Goal: Book appointment/travel/reservation

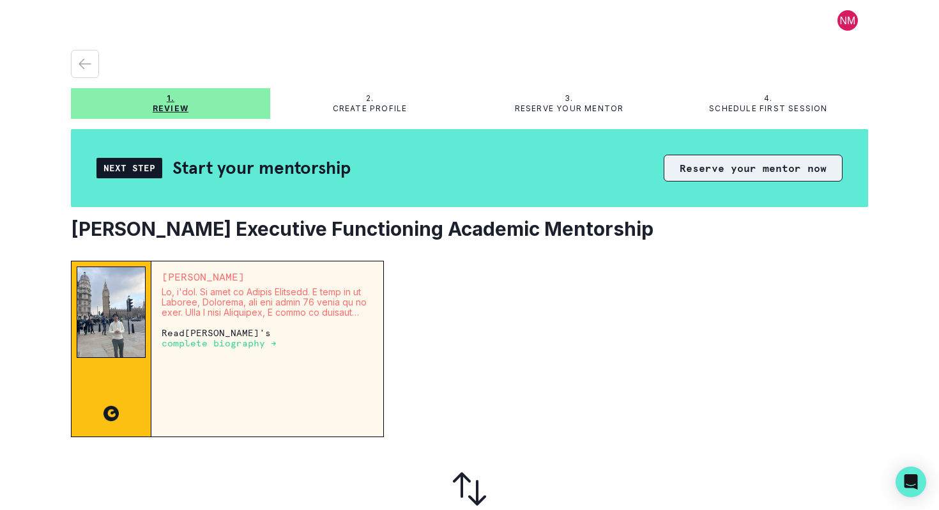
click at [742, 163] on button "Reserve your mentor now" at bounding box center [753, 168] width 179 height 27
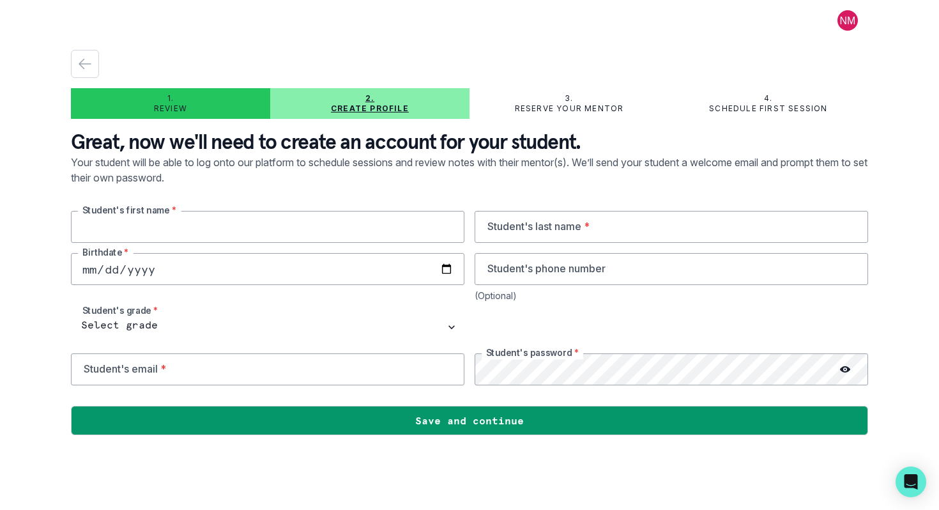
click at [295, 230] on input "text" at bounding box center [268, 227] width 394 height 32
type input "[PERSON_NAME]"
type input "[PERSON_NAME][EMAIL_ADDRESS][PERSON_NAME][DOMAIN_NAME]"
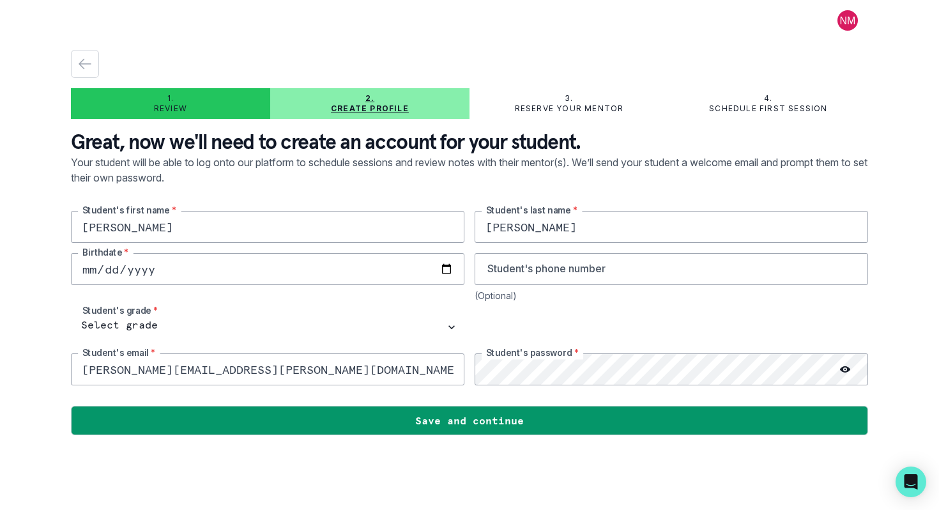
click at [449, 272] on input "date" at bounding box center [268, 269] width 394 height 32
click at [146, 270] on input "[DATE]" at bounding box center [268, 269] width 394 height 32
type input "[DATE]"
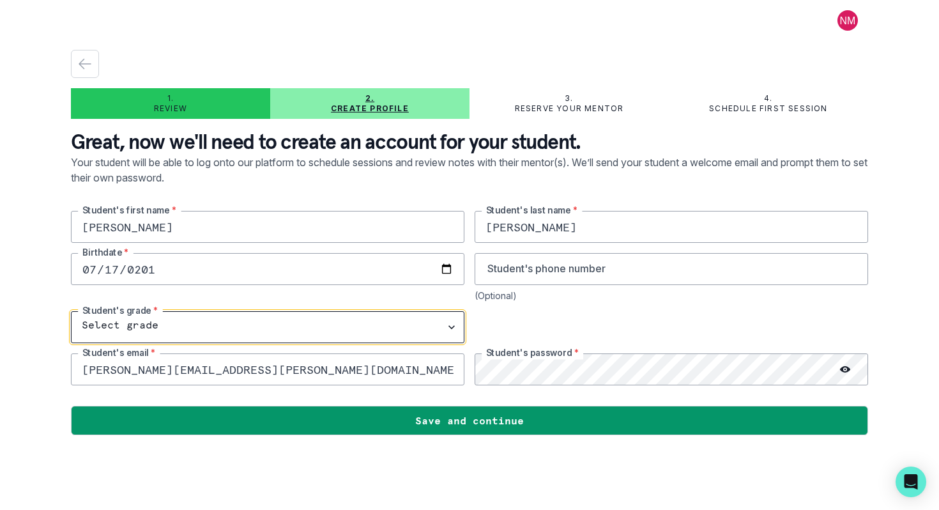
click at [351, 326] on select "Select grade 1st Grade 2nd Grade 3rd Grade 4th Grade 5th Grade 6th Grade 7th Gr…" at bounding box center [268, 327] width 394 height 32
select select "9th Grade"
click at [71, 311] on select "Select grade 1st Grade 2nd Grade 3rd Grade 4th Grade 5th Grade 6th Grade 7th Gr…" at bounding box center [268, 327] width 394 height 32
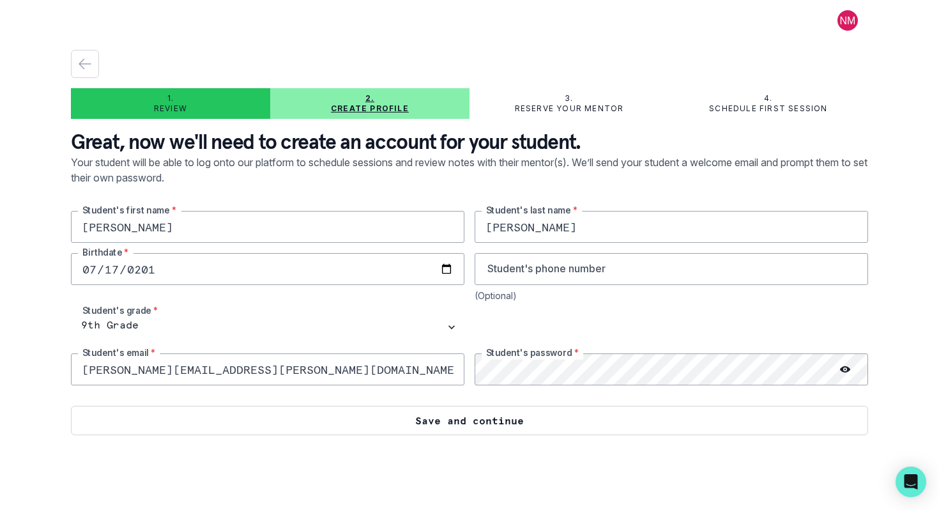
click at [567, 426] on button "Save and continue" at bounding box center [469, 420] width 797 height 29
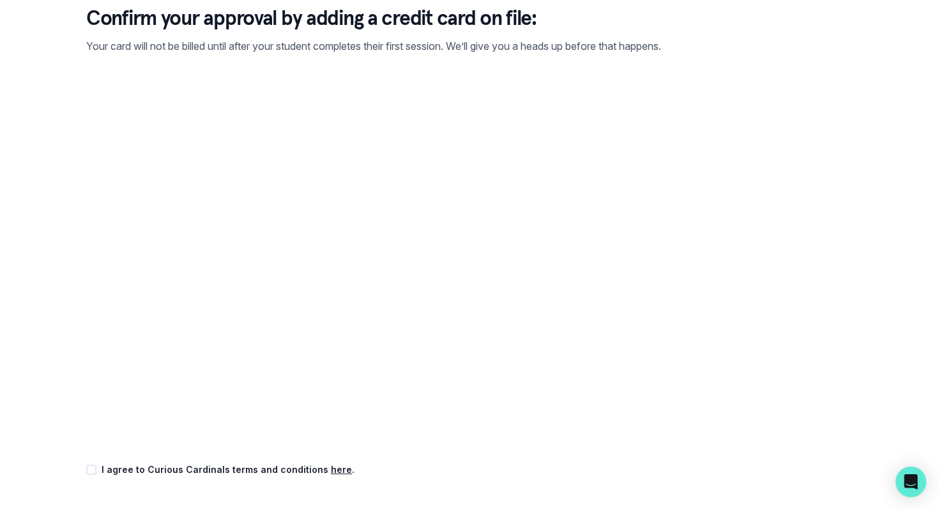
scroll to position [141, 0]
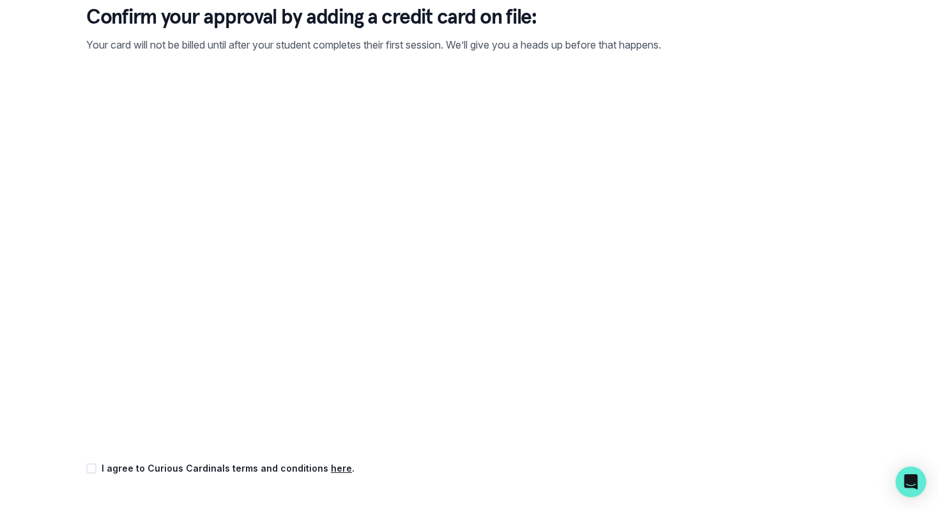
click at [50, 345] on div "1. Review 2. Create profile 3. Reserve your mentor 4. Schedule first session Co…" at bounding box center [469, 255] width 939 height 510
click at [95, 470] on span at bounding box center [91, 468] width 10 height 10
click at [86, 469] on input "checkbox" at bounding box center [86, 468] width 1 height 1
checkbox input "true"
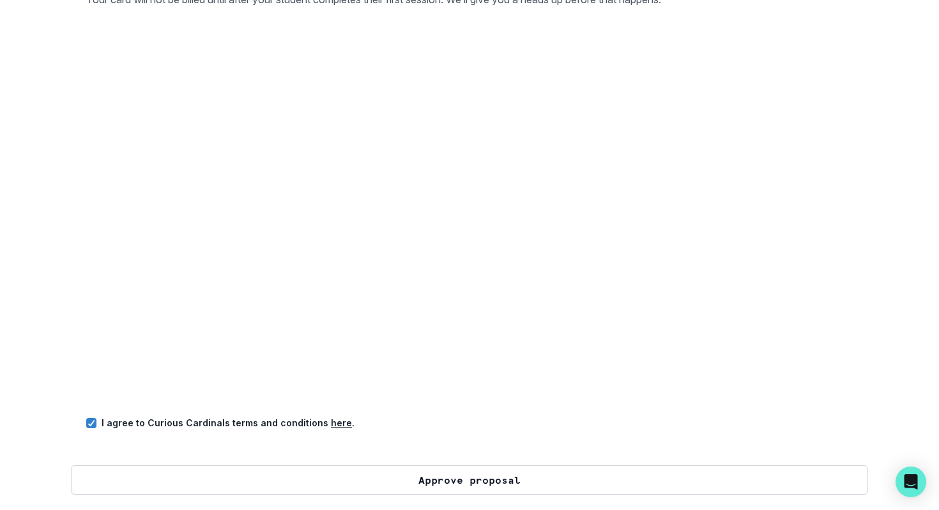
click at [424, 482] on button "Approve proposal" at bounding box center [469, 479] width 797 height 29
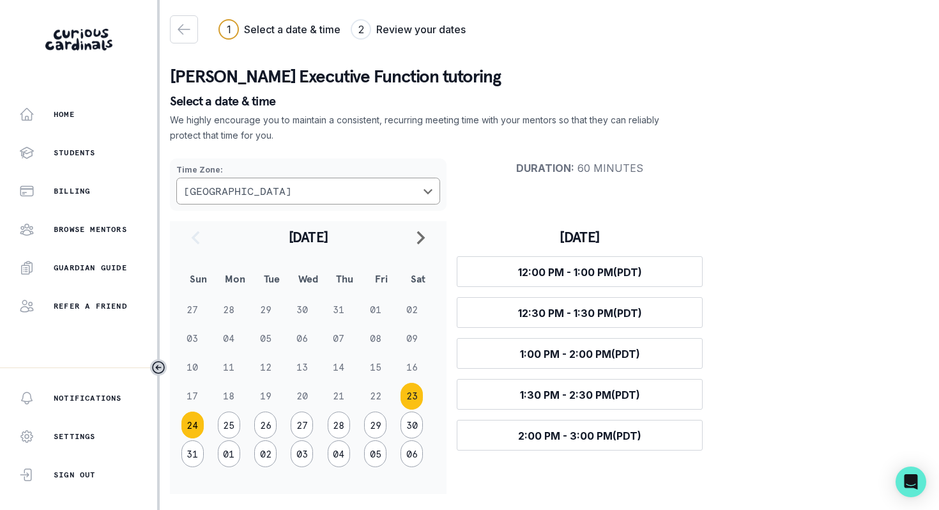
click at [190, 424] on button "24" at bounding box center [192, 424] width 22 height 27
click at [417, 397] on button "23" at bounding box center [412, 396] width 22 height 27
click at [198, 417] on button "24" at bounding box center [192, 424] width 22 height 27
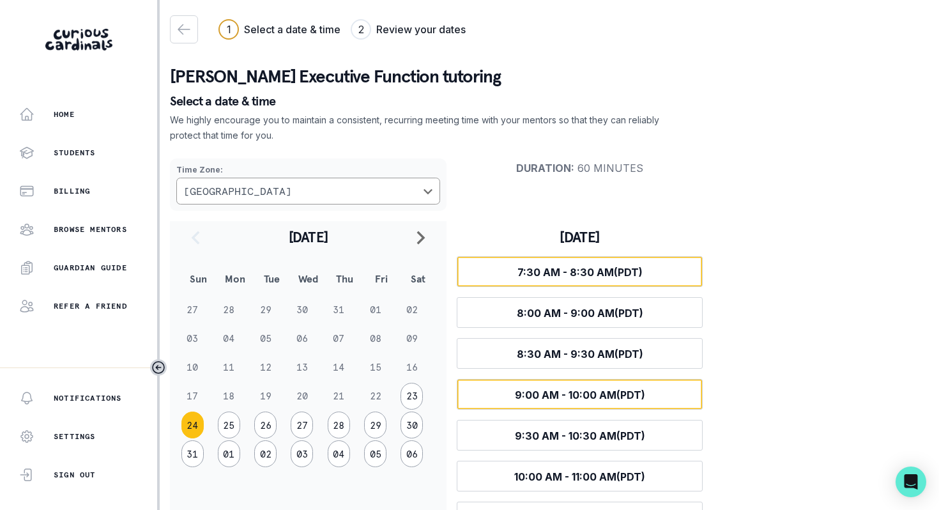
scroll to position [161, 0]
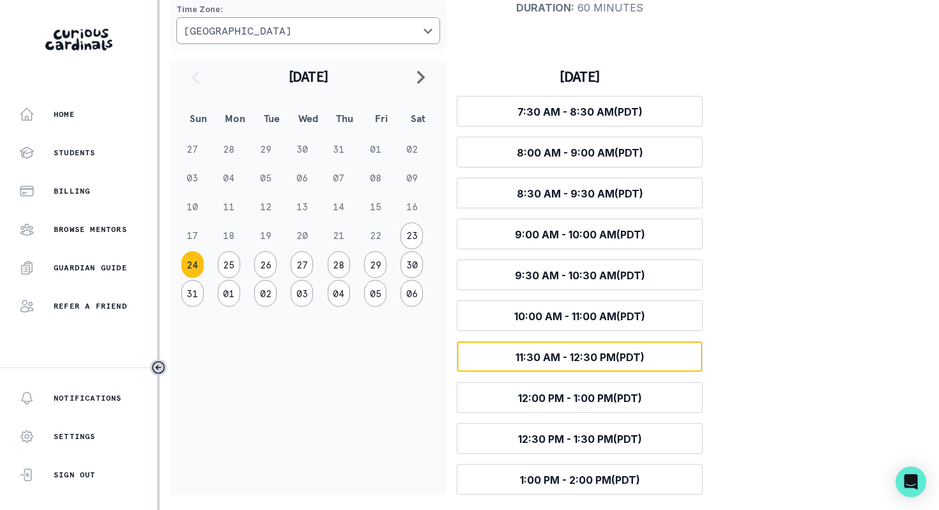
click at [535, 360] on span "11:30 AM - 12:30 PM (PDT)" at bounding box center [580, 357] width 129 height 13
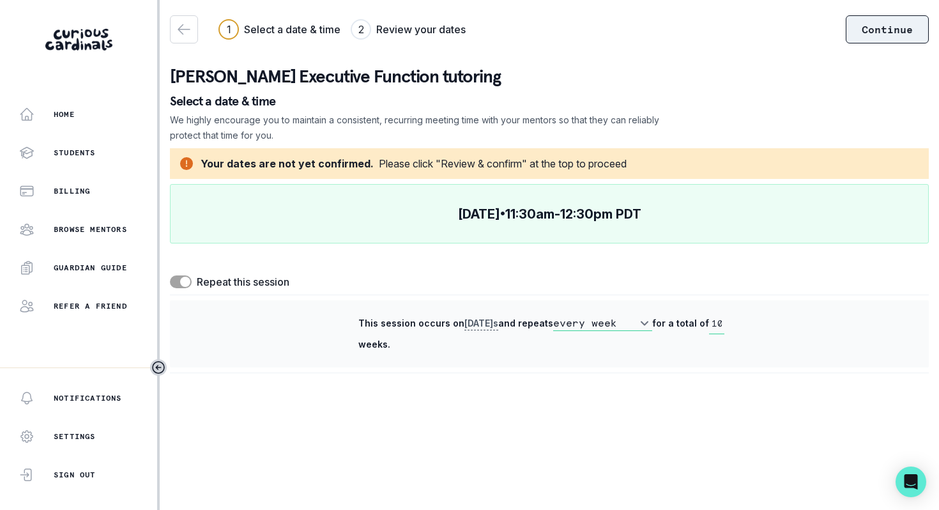
click at [891, 28] on button "Continue" at bounding box center [887, 29] width 83 height 28
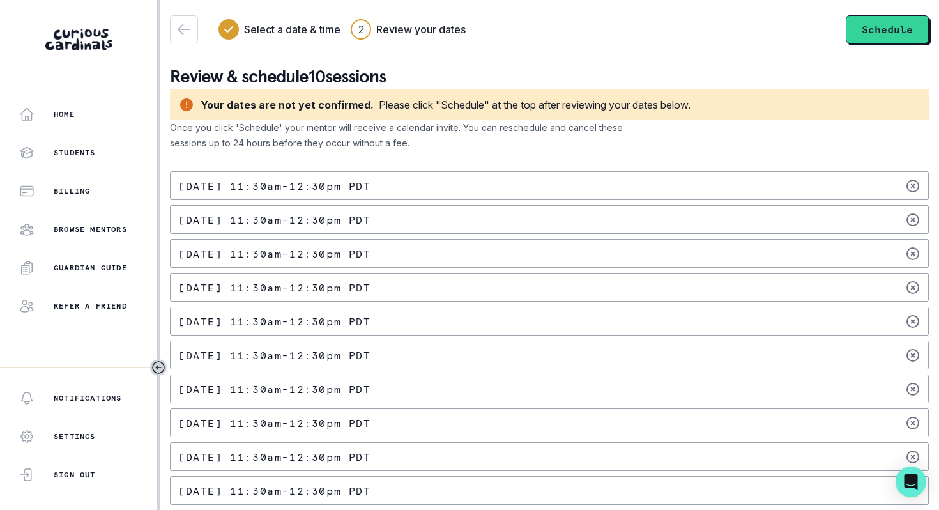
scroll to position [10, 0]
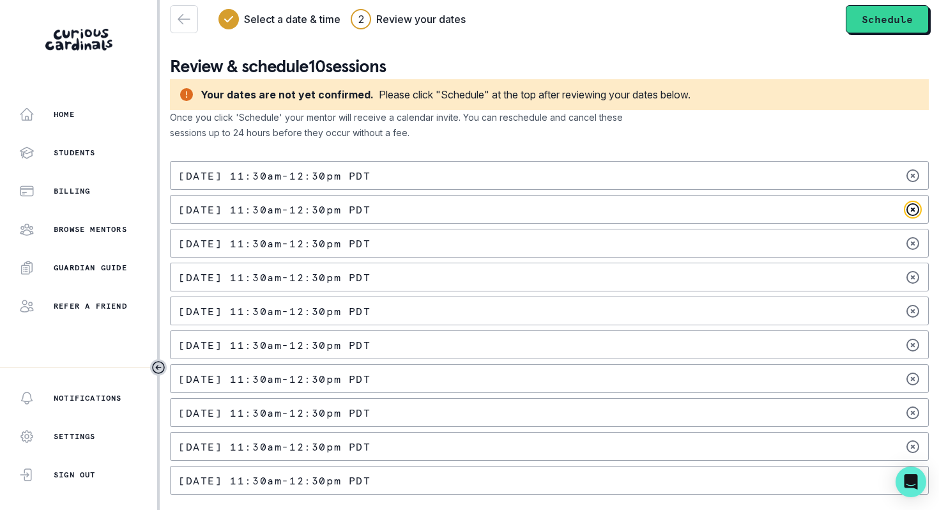
click at [912, 209] on icon at bounding box center [913, 210] width 12 height 12
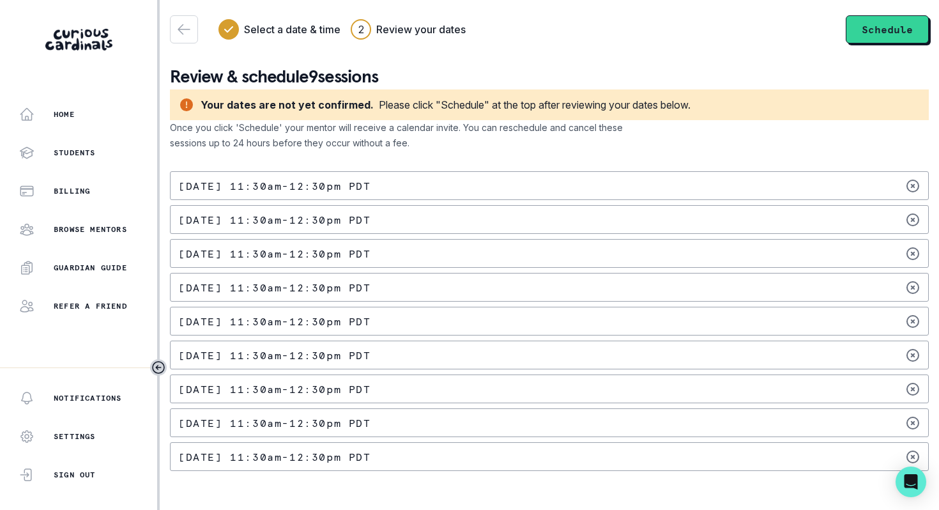
scroll to position [0, 0]
click at [913, 219] on icon at bounding box center [913, 220] width 12 height 12
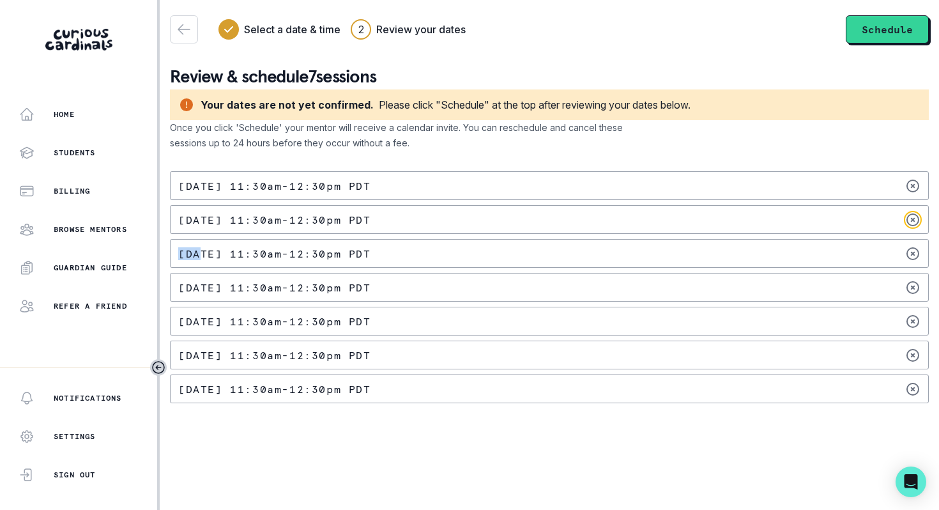
click at [913, 219] on icon at bounding box center [913, 220] width 12 height 12
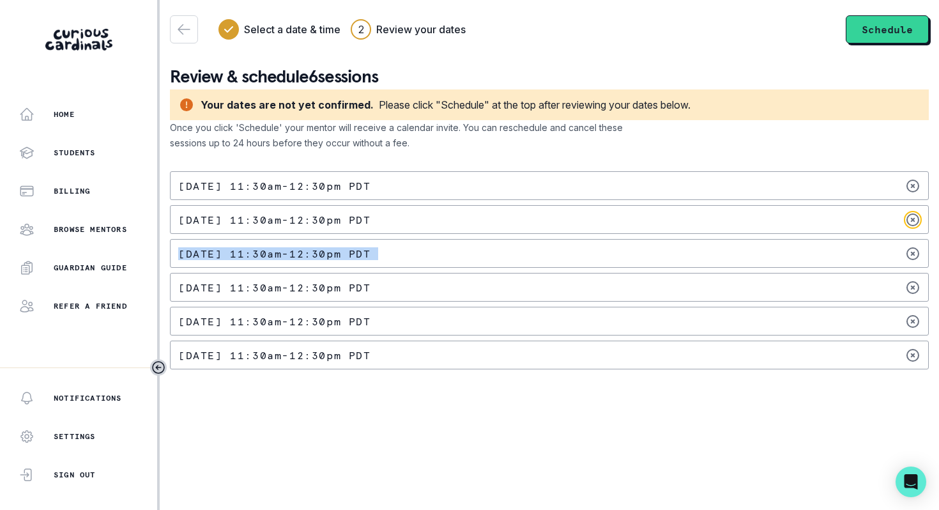
click at [913, 219] on icon at bounding box center [913, 220] width 12 height 12
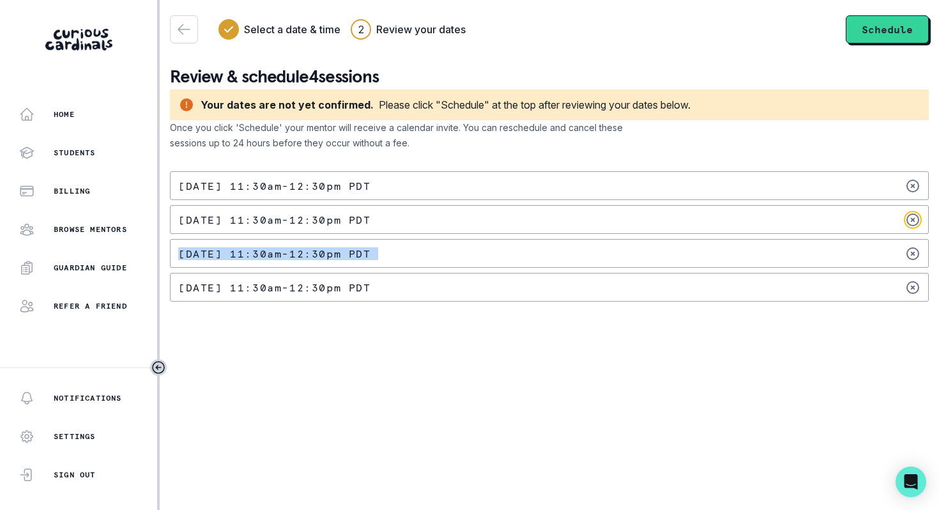
click at [913, 219] on icon at bounding box center [913, 220] width 12 height 12
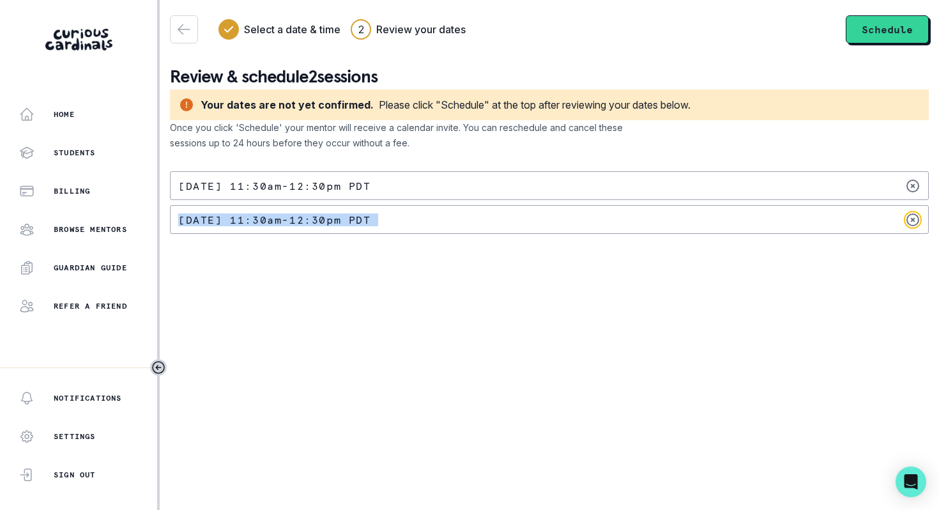
click at [913, 219] on icon at bounding box center [913, 220] width 12 height 12
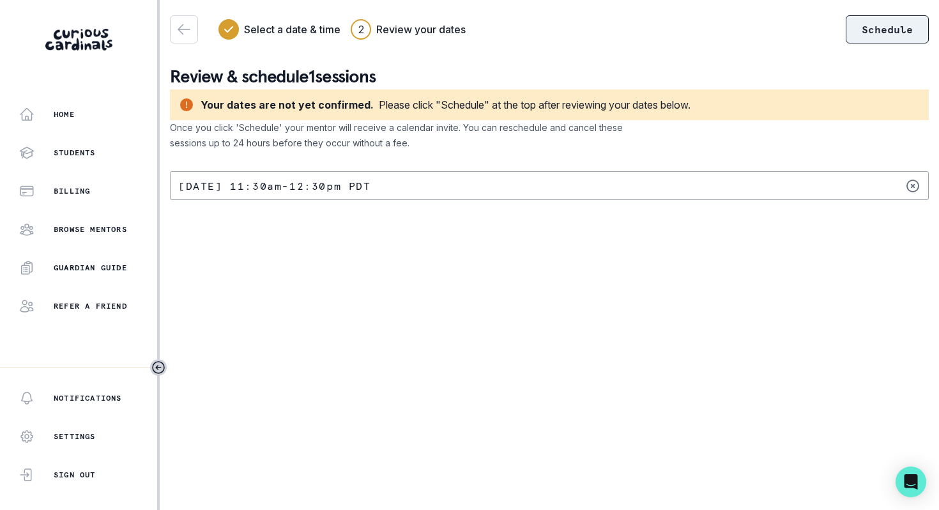
click at [880, 33] on button "Schedule" at bounding box center [887, 29] width 83 height 28
